Goal: Task Accomplishment & Management: Use online tool/utility

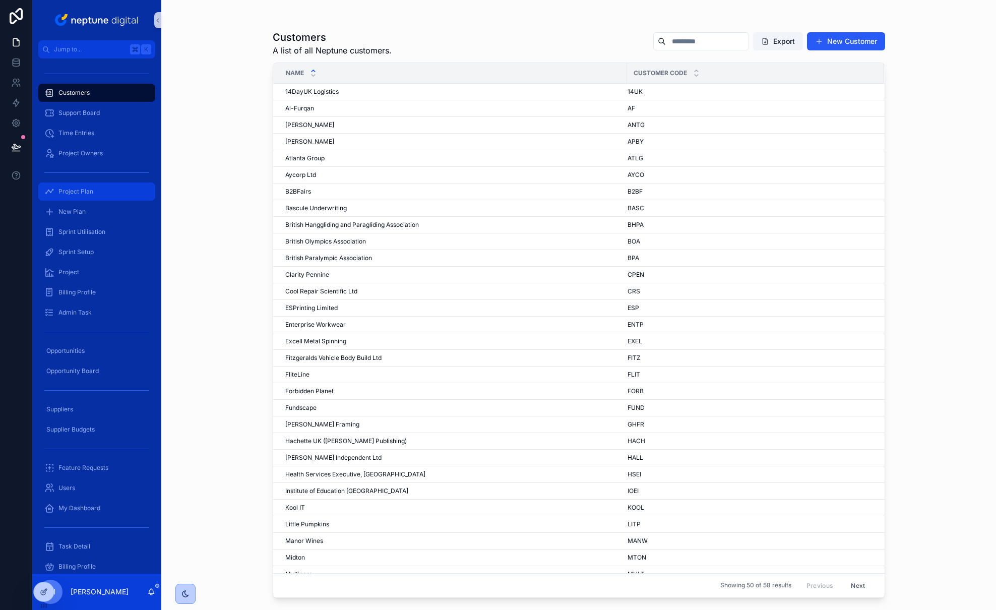
click at [104, 194] on div "Project Plan" at bounding box center [96, 192] width 105 height 16
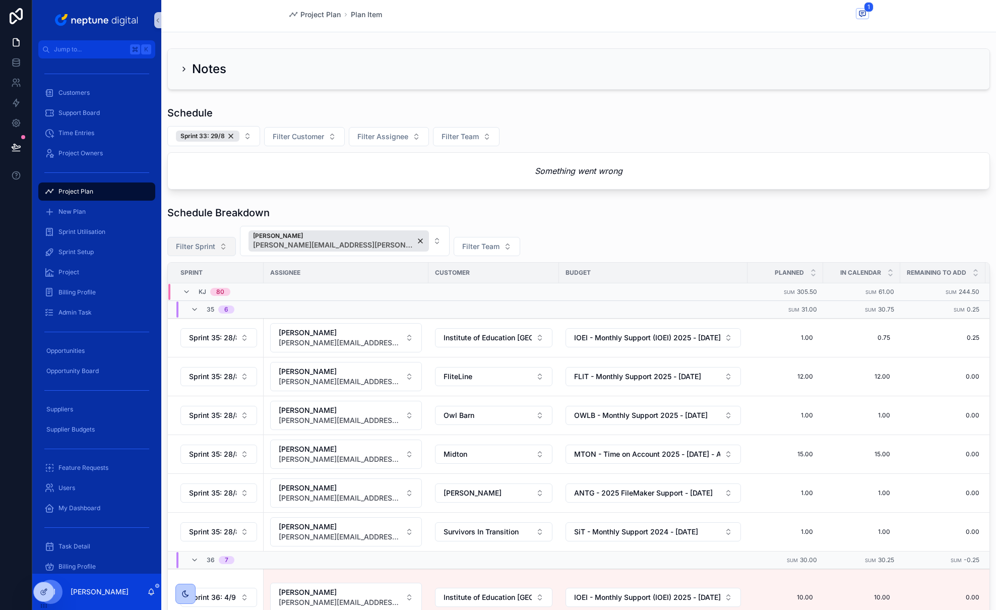
click at [222, 246] on button "Filter Sprint" at bounding box center [201, 246] width 69 height 19
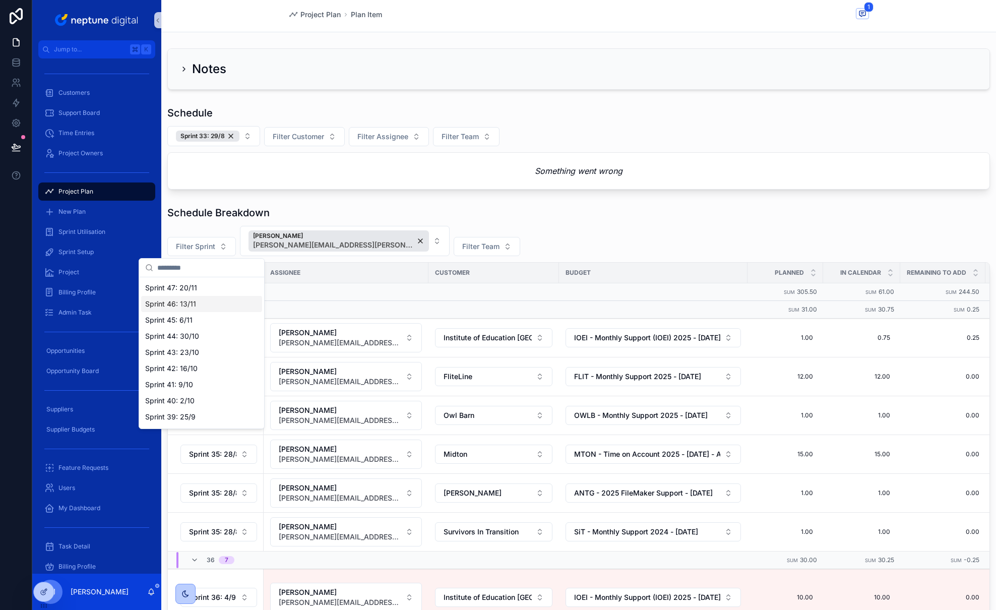
scroll to position [98, 0]
click at [206, 415] on div "Sprint 39: 25/9" at bounding box center [201, 415] width 121 height 16
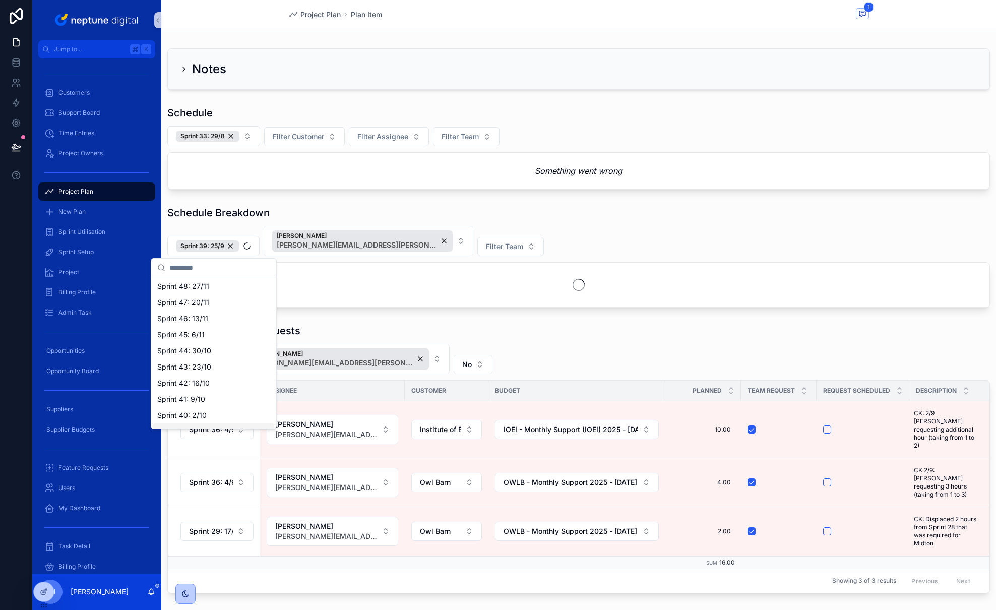
scroll to position [114, 0]
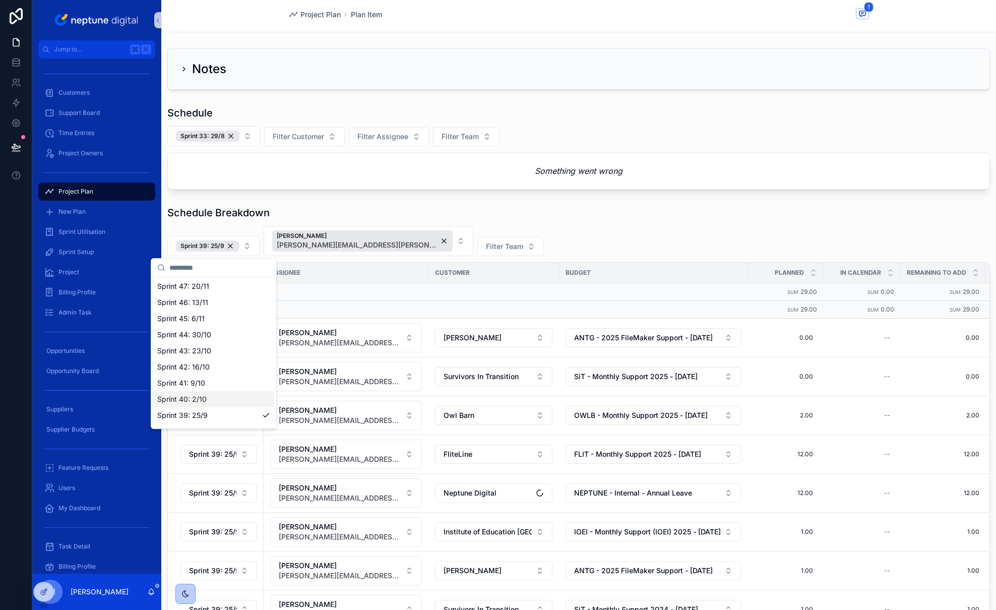
click at [216, 398] on div "Sprint 40: 2/10" at bounding box center [213, 399] width 121 height 16
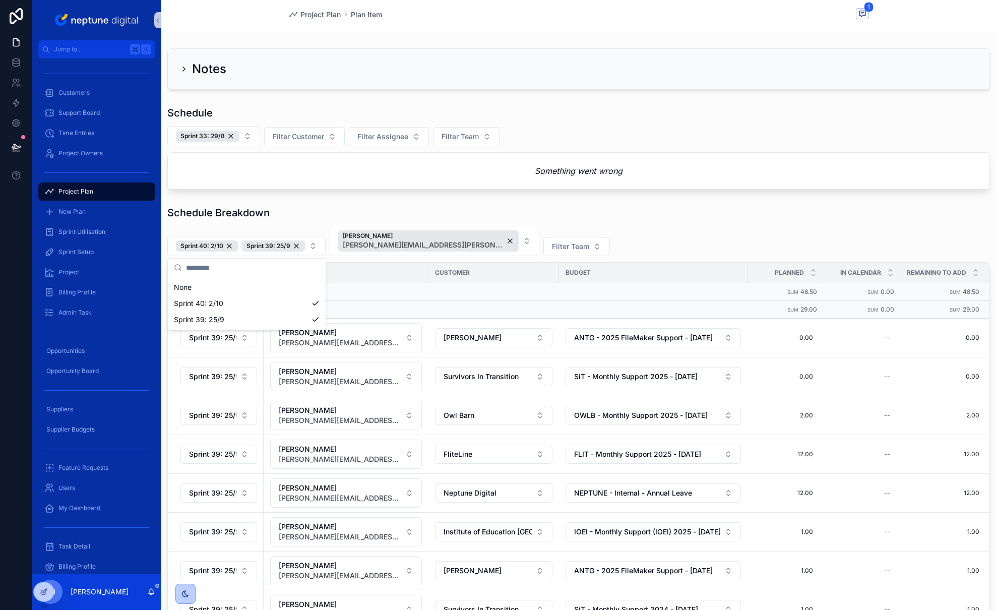
click at [666, 232] on div "Sprint 40: 2/10 Sprint 39: 25/9 [PERSON_NAME] [PERSON_NAME][EMAIL_ADDRESS][PERS…" at bounding box center [578, 241] width 823 height 30
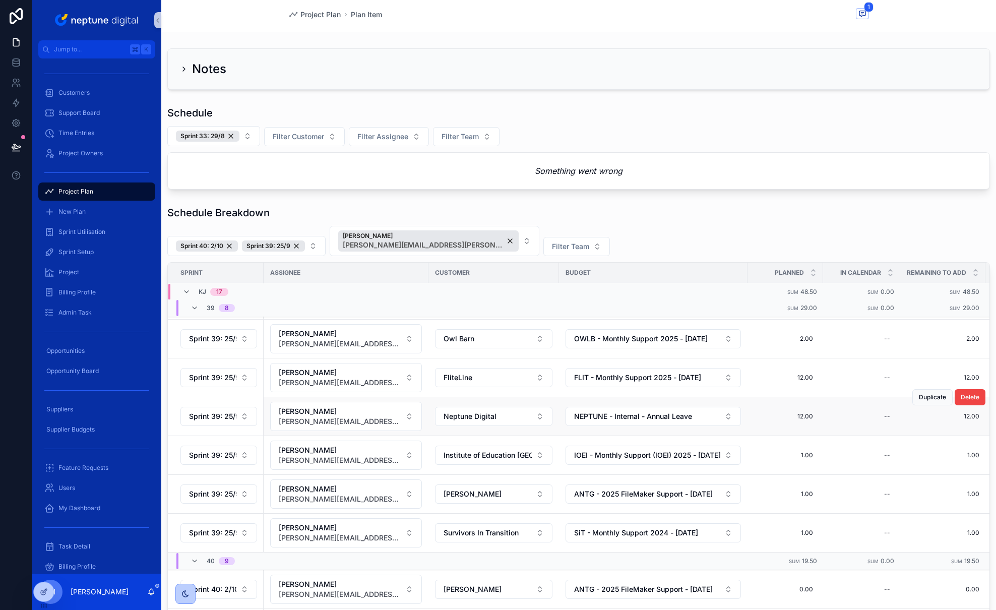
scroll to position [88, 0]
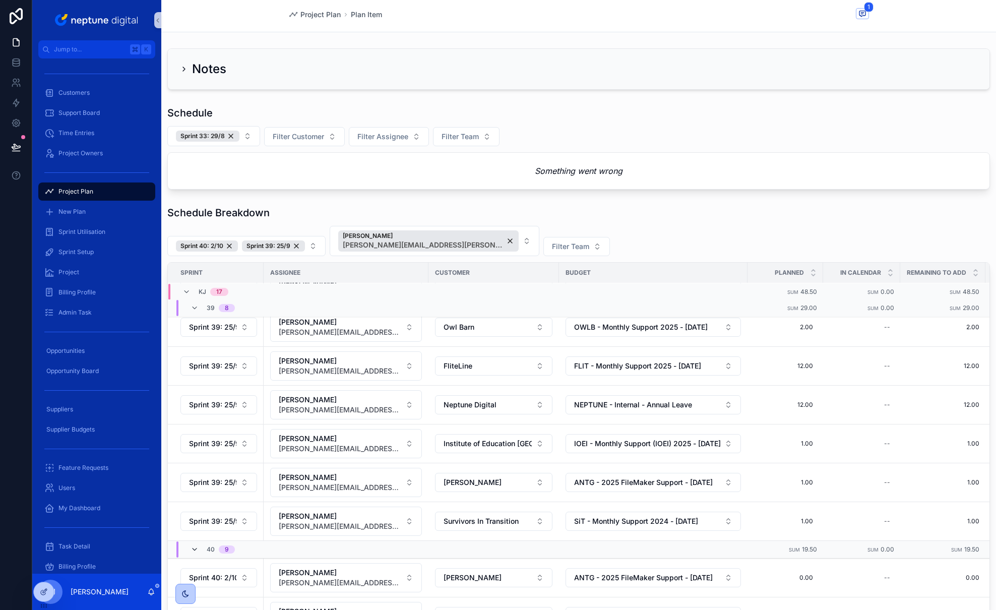
click at [195, 550] on icon "scrollable content" at bounding box center [195, 549] width 8 height 8
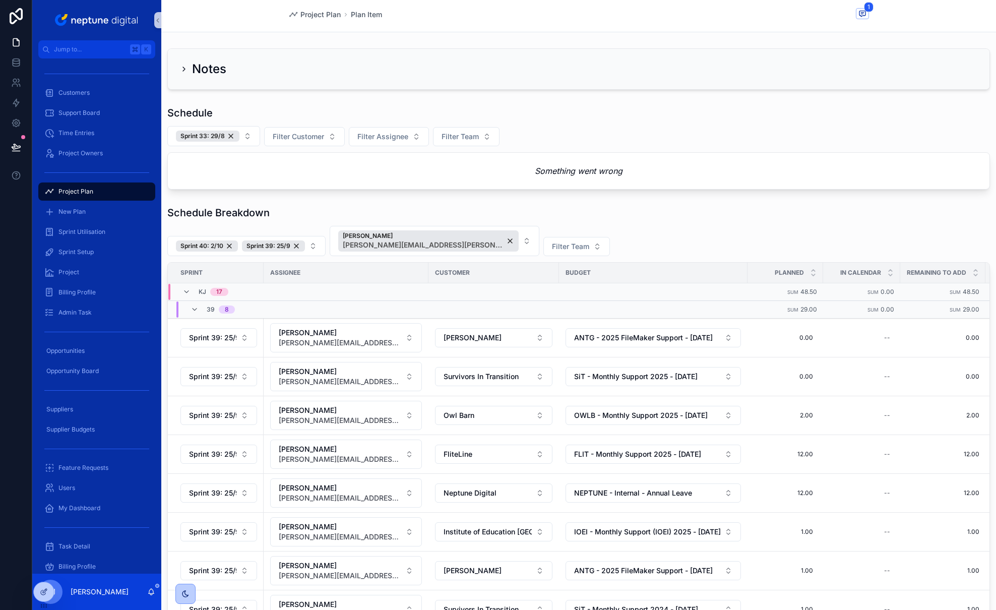
scroll to position [0, 0]
click at [192, 308] on icon "scrollable content" at bounding box center [195, 310] width 8 height 8
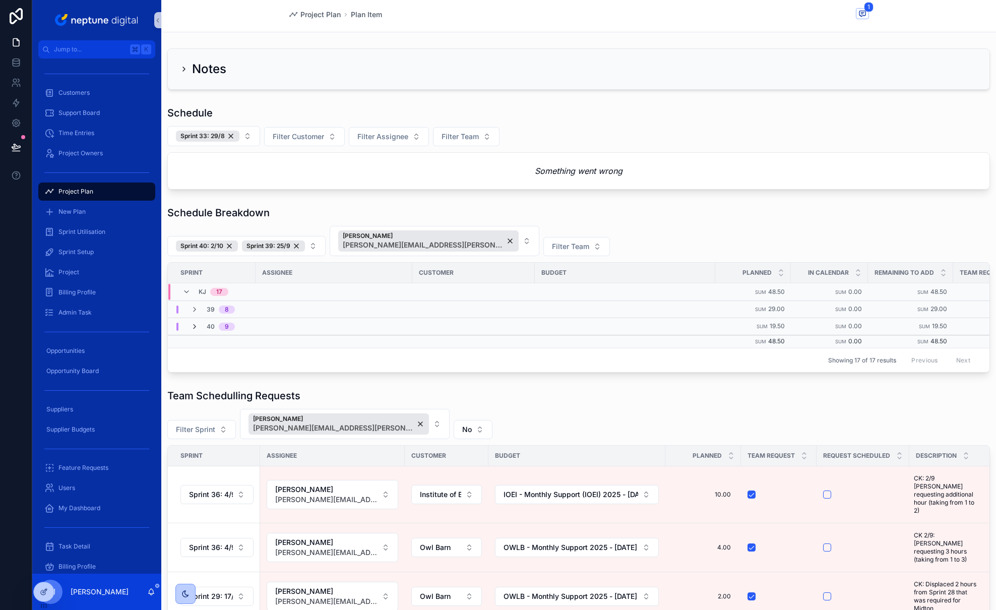
click at [194, 325] on icon "scrollable content" at bounding box center [195, 327] width 8 height 8
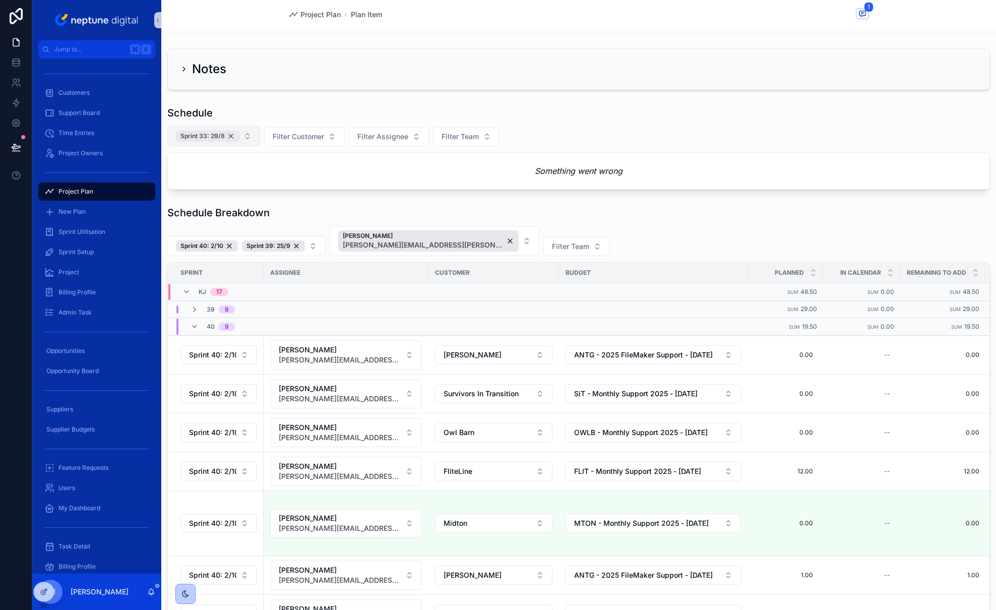
click at [232, 136] on div "Sprint 33: 29/8" at bounding box center [208, 136] width 64 height 11
click at [612, 167] on em "Something went wrong" at bounding box center [579, 170] width 88 height 12
click at [195, 309] on icon "scrollable content" at bounding box center [195, 309] width 8 height 8
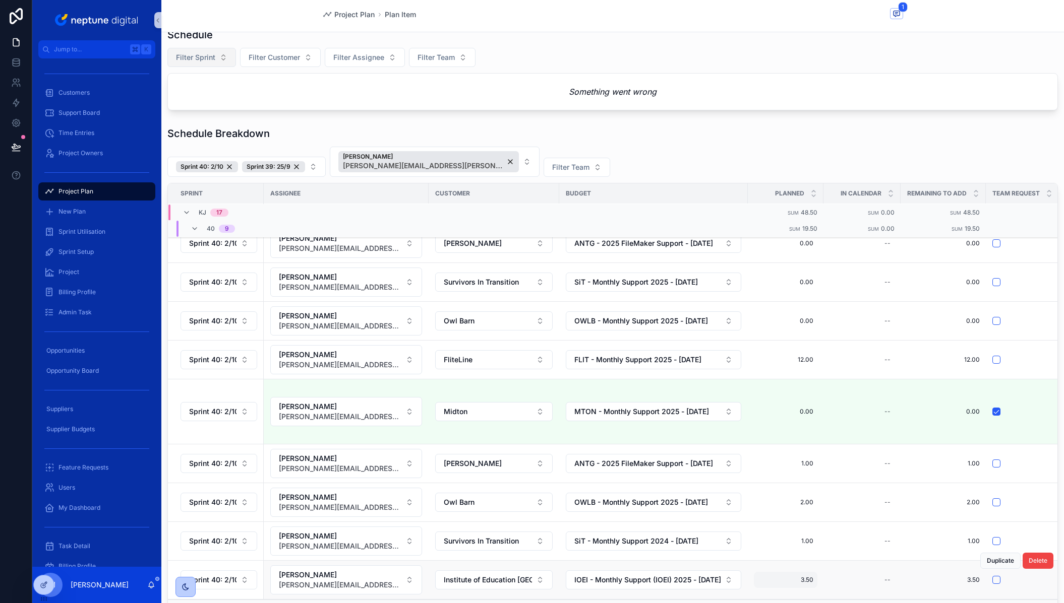
scroll to position [87, 0]
